Goal: Task Accomplishment & Management: Complete application form

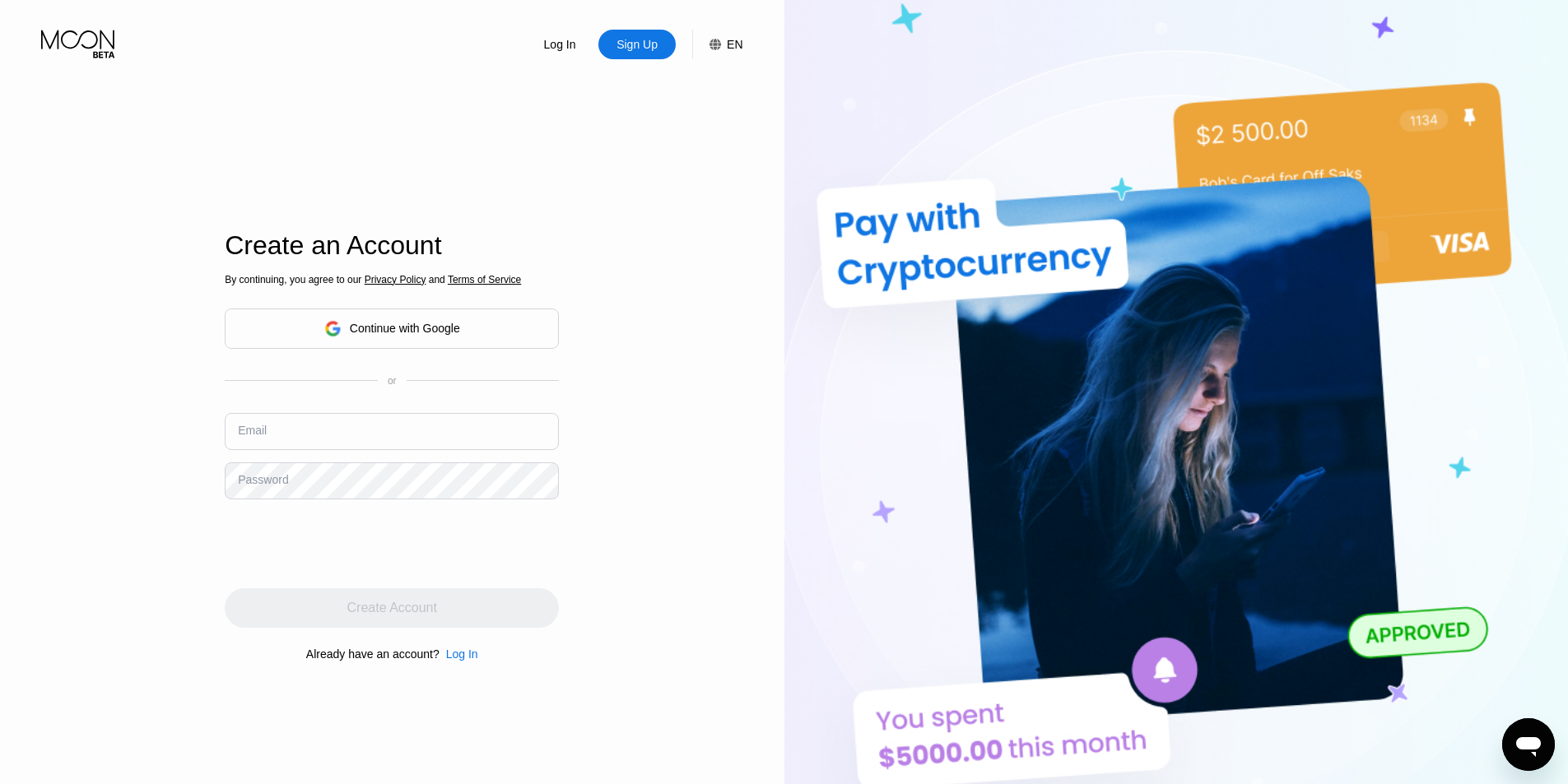
click at [323, 449] on input "text" at bounding box center [392, 431] width 334 height 37
click at [273, 444] on input "text" at bounding box center [392, 431] width 334 height 37
paste input "[EMAIL_ADDRESS][DOMAIN_NAME]"
type input "[EMAIL_ADDRESS][DOMAIN_NAME]"
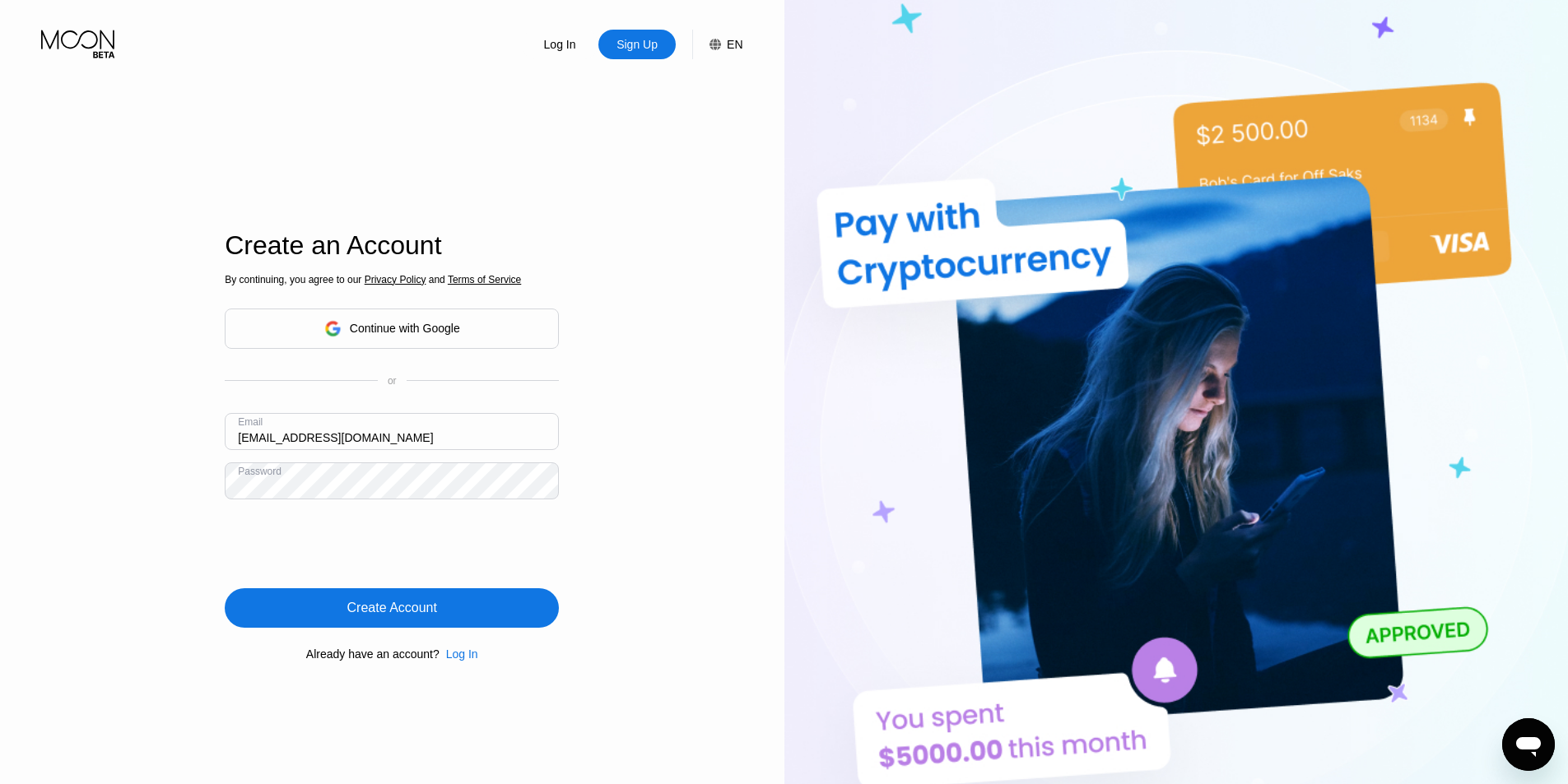
click at [349, 600] on div "Create Account" at bounding box center [392, 607] width 90 height 16
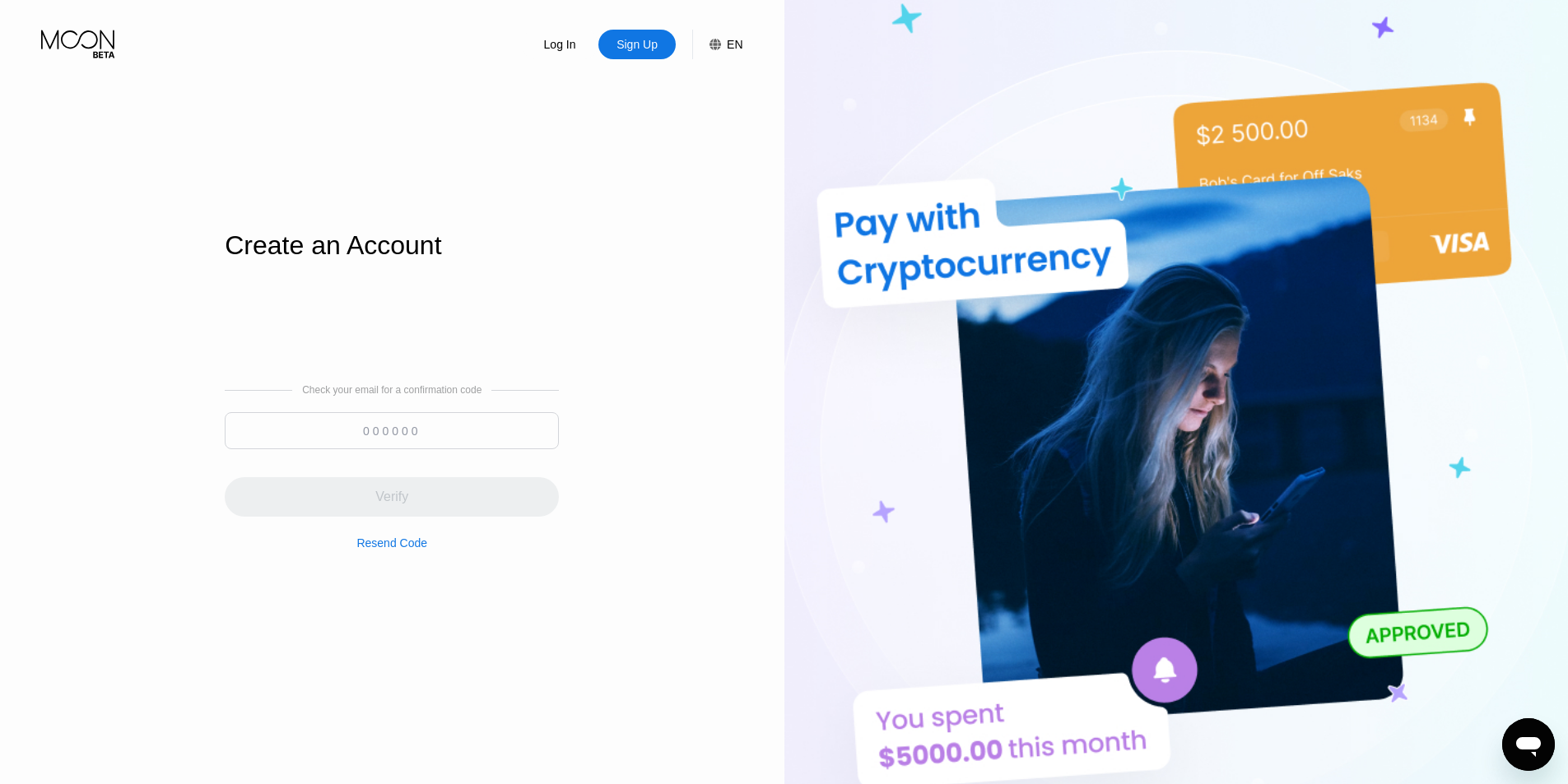
click at [364, 430] on input at bounding box center [392, 430] width 334 height 37
paste input "502092"
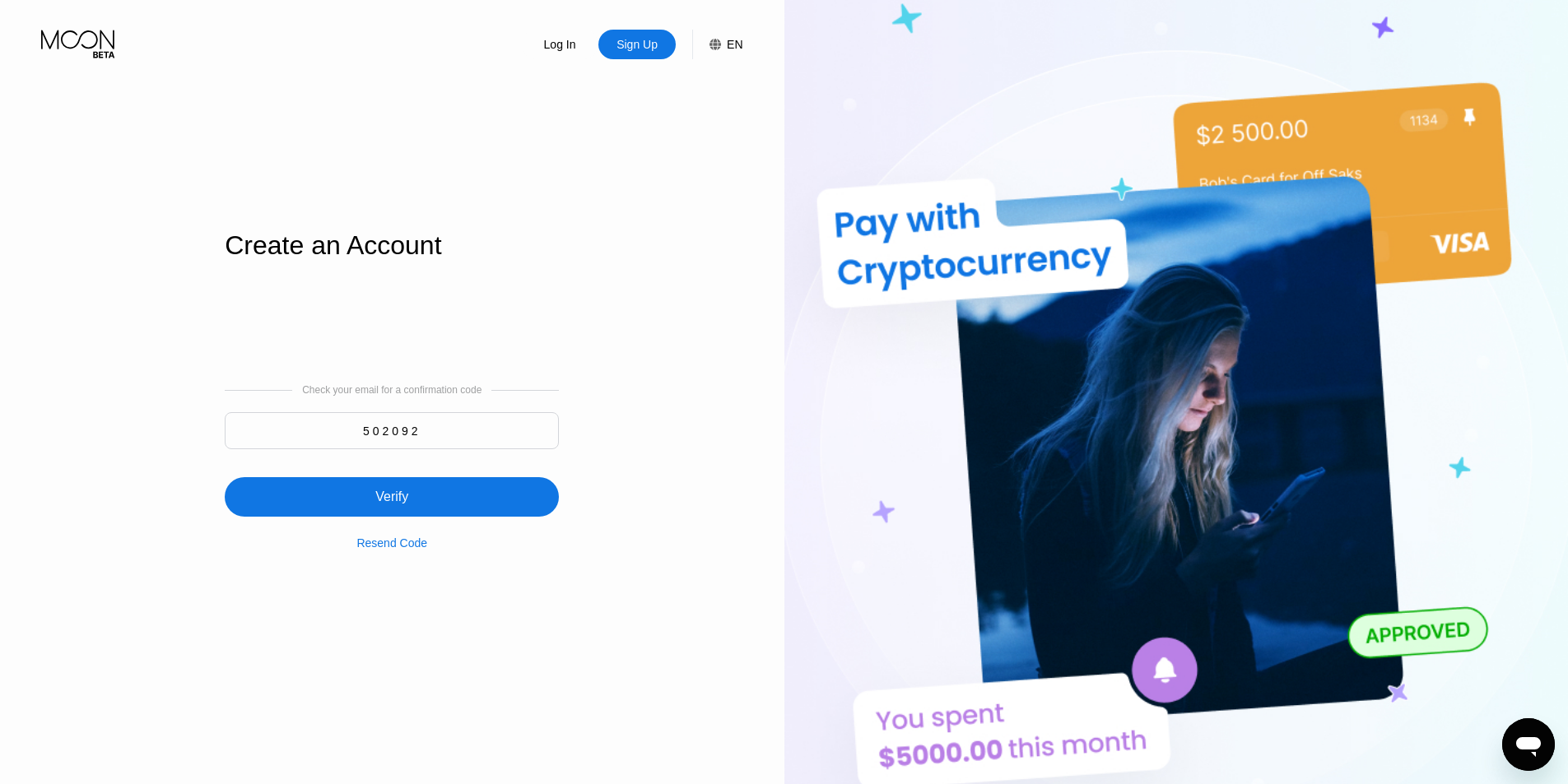
type input "502092"
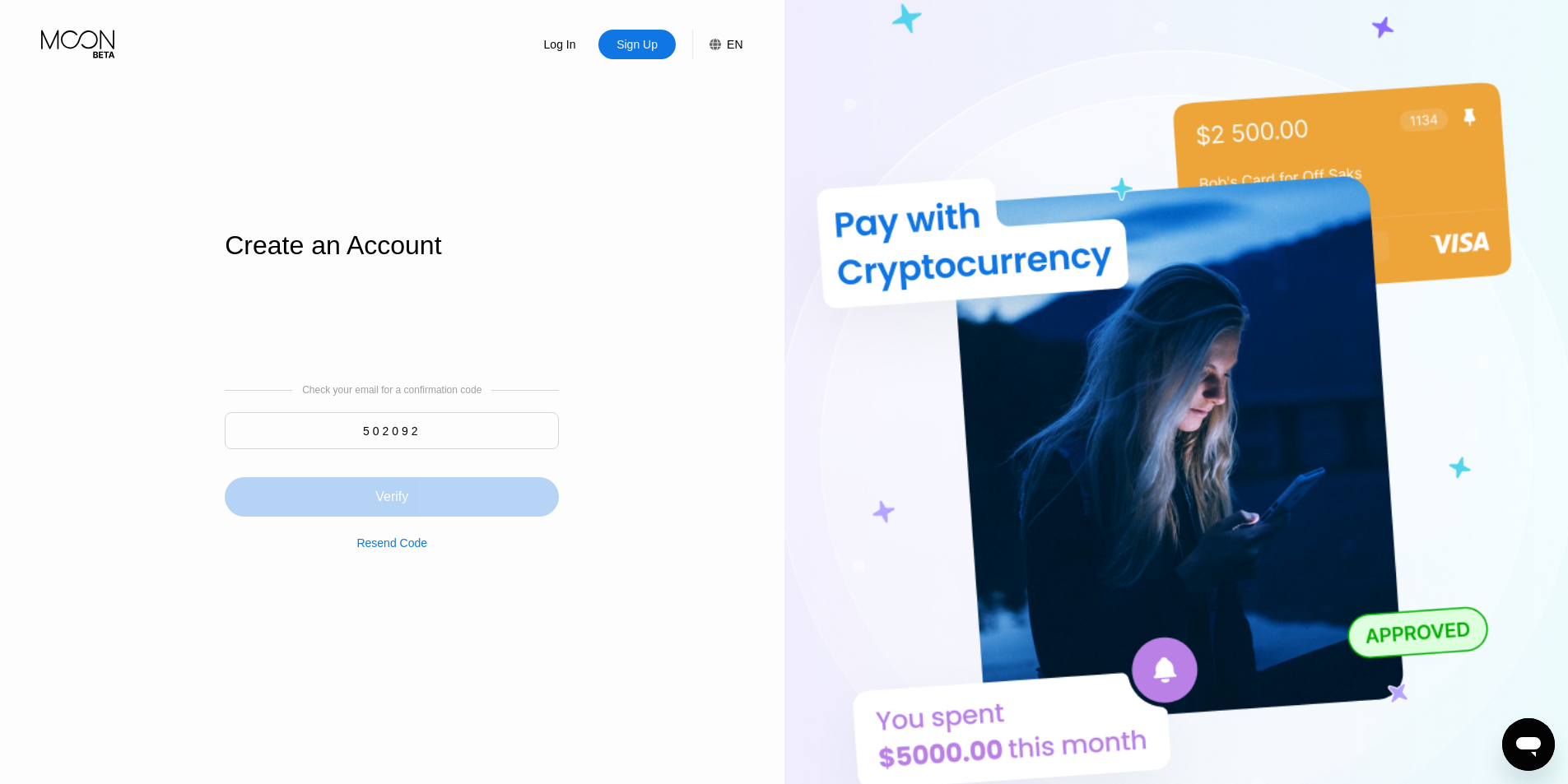
click at [368, 494] on div "Verify" at bounding box center [392, 496] width 334 height 39
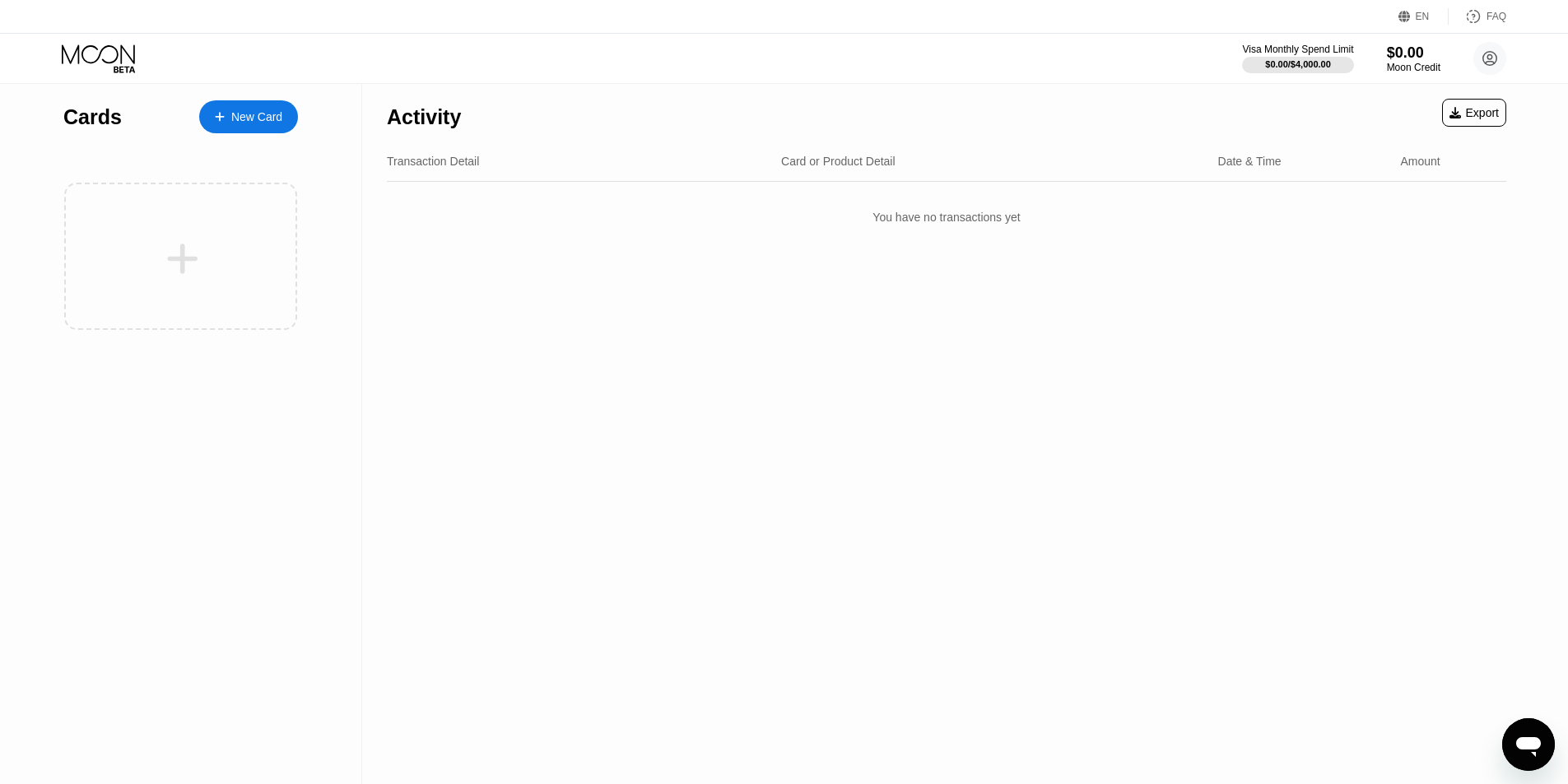
click at [552, 388] on div "Activity Export Transaction Detail Card or Product Detail Date & Time Amount Yo…" at bounding box center [947, 434] width 1169 height 700
